Goal: Navigation & Orientation: Find specific page/section

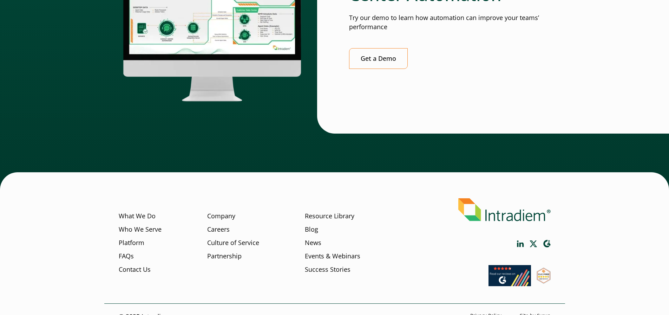
scroll to position [1978, 0]
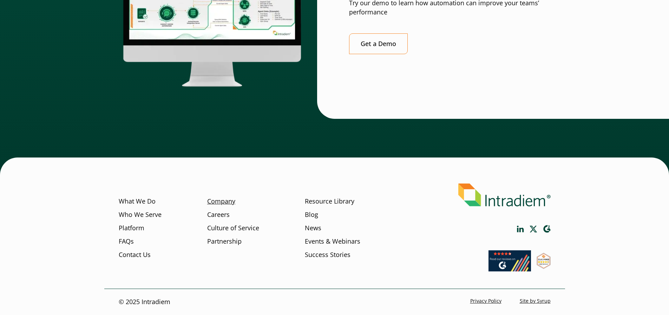
click at [215, 201] on link "Company" at bounding box center [221, 201] width 28 height 9
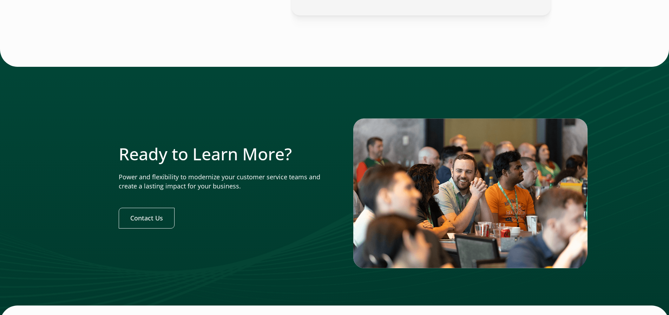
scroll to position [2178, 0]
